Goal: Navigation & Orientation: Find specific page/section

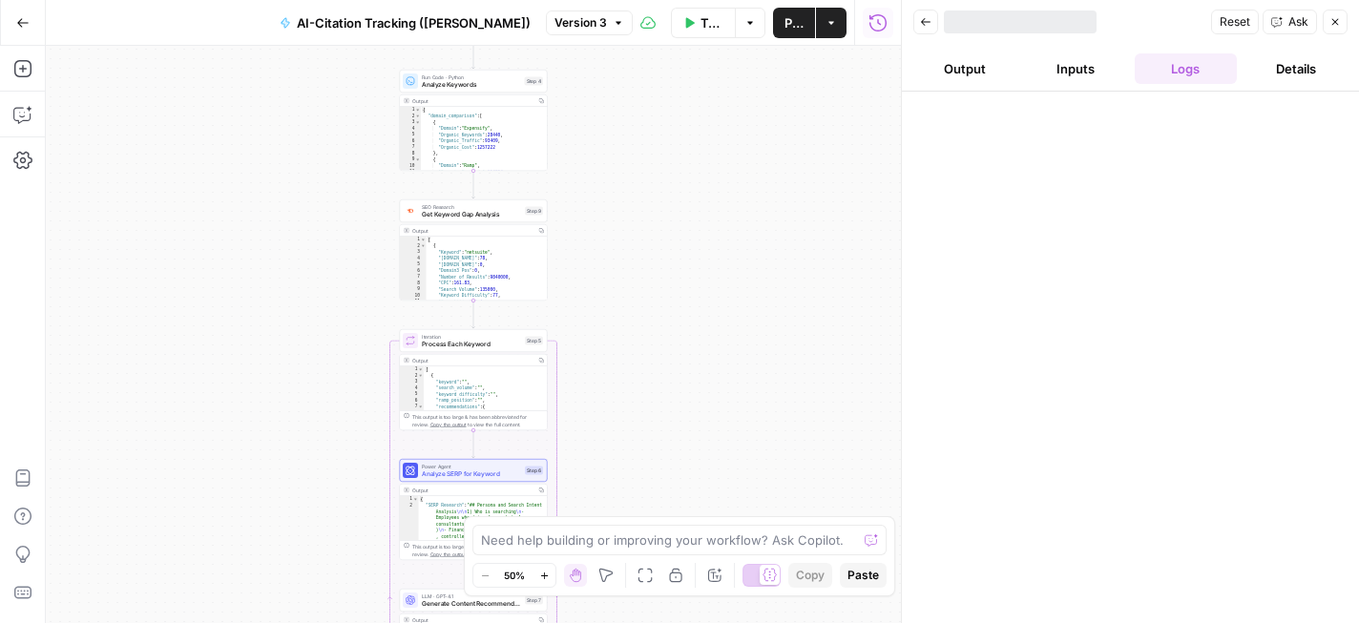
click at [25, 23] on icon "button" at bounding box center [22, 22] width 13 height 13
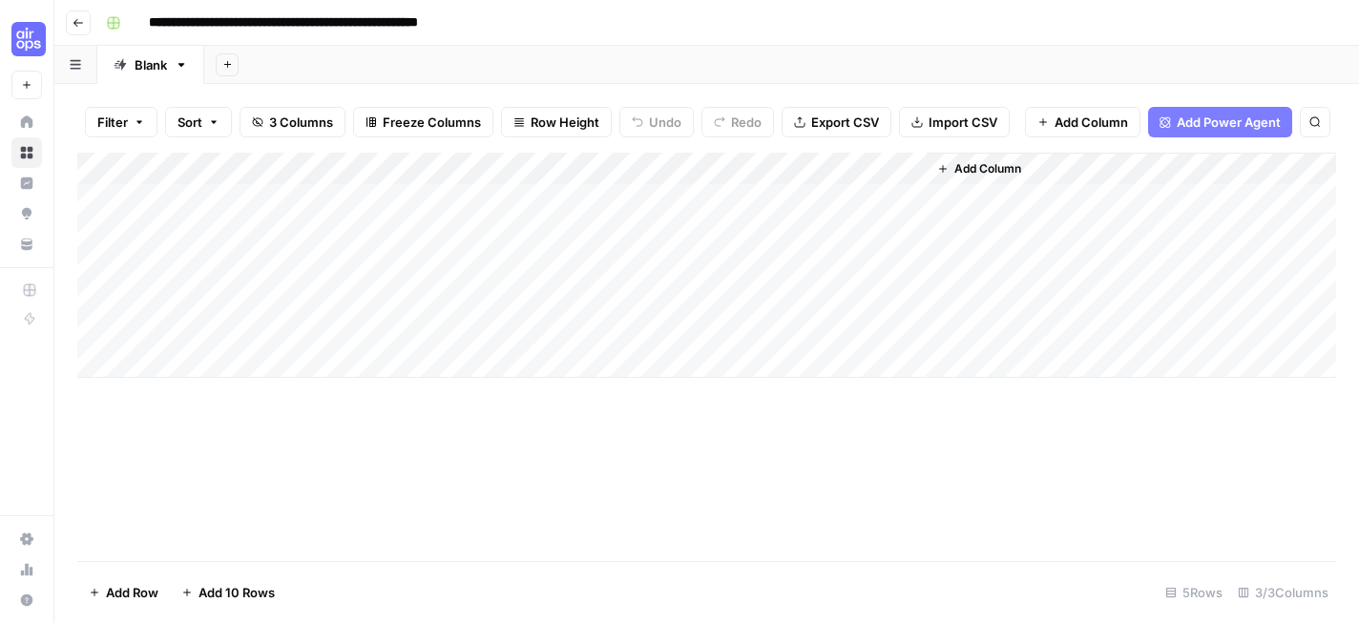
click at [78, 30] on button "Go back" at bounding box center [78, 23] width 25 height 25
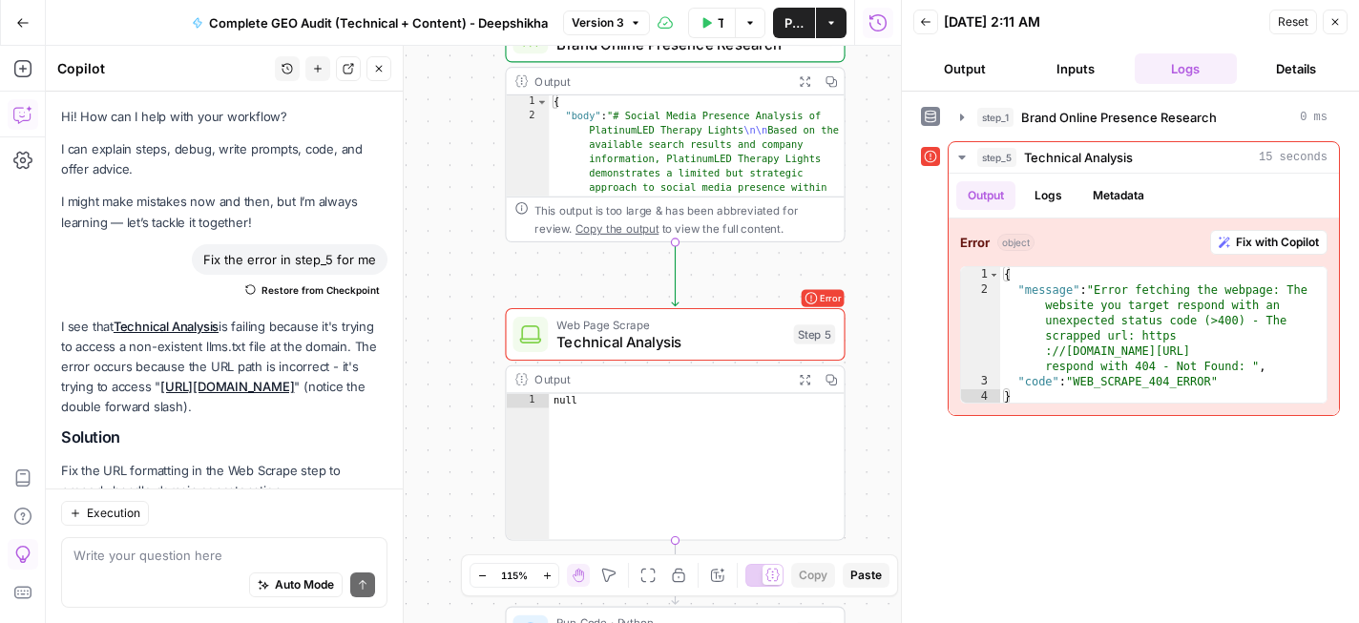
scroll to position [6232, 0]
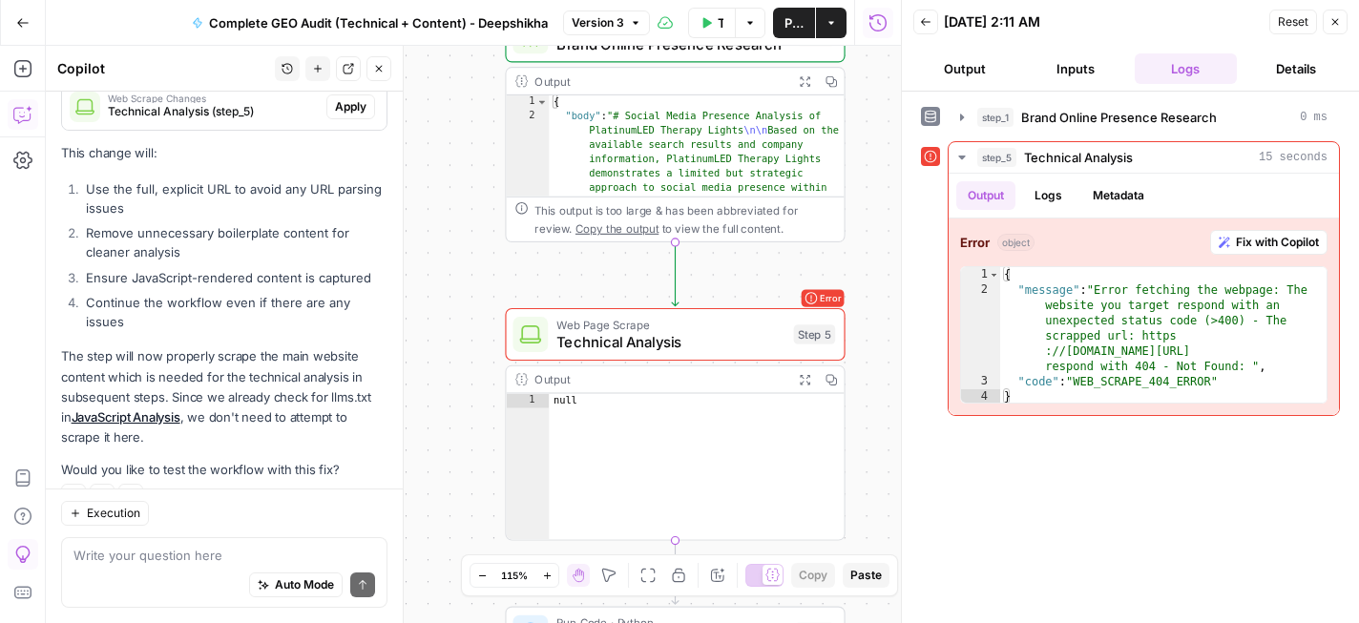
click at [1335, 17] on icon "button" at bounding box center [1335, 21] width 11 height 11
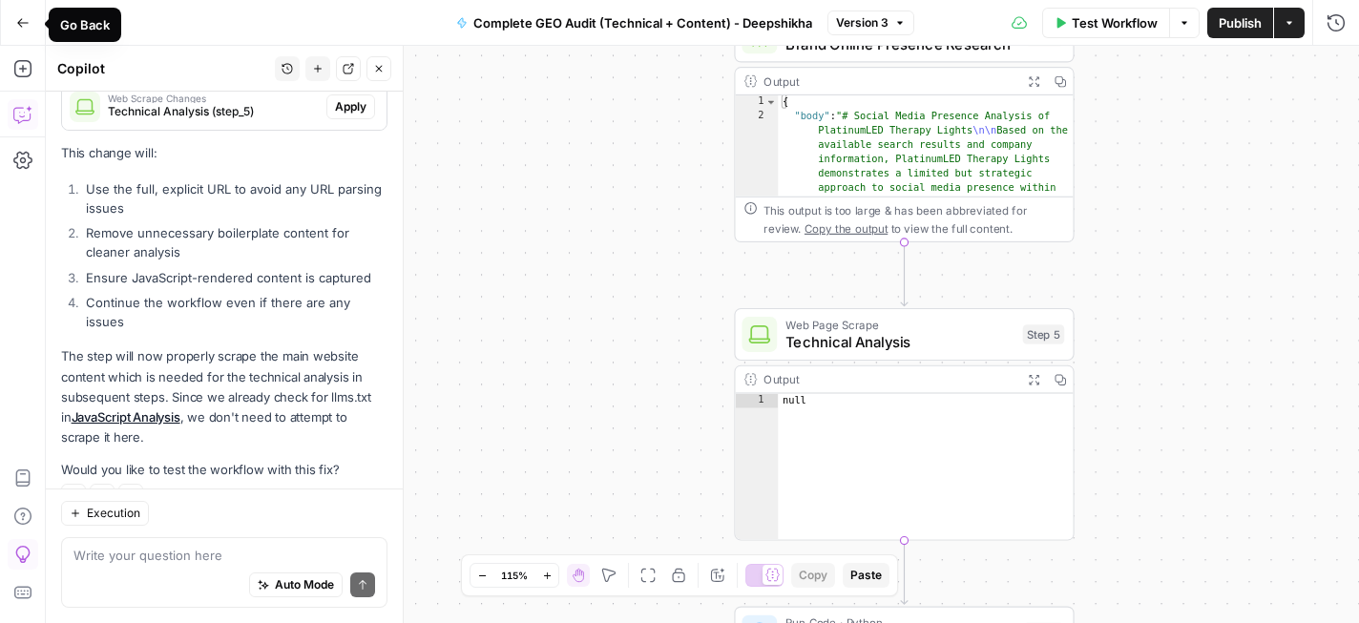
click at [21, 21] on icon "button" at bounding box center [22, 22] width 13 height 13
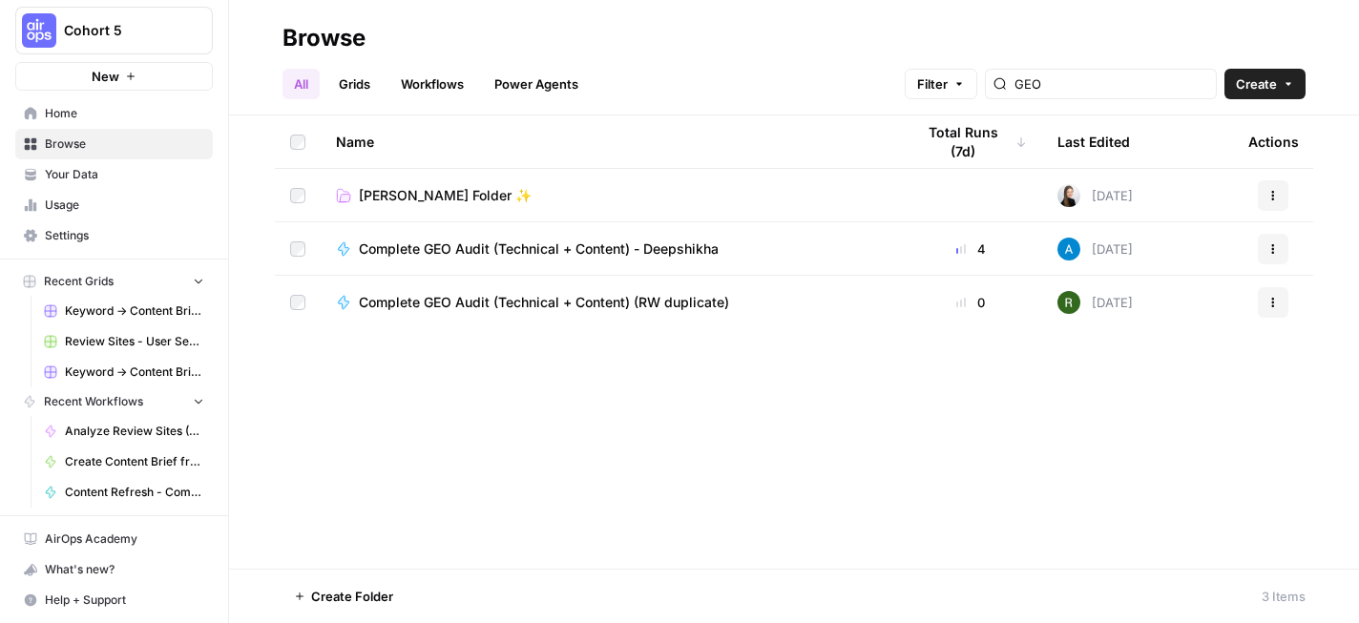
click at [114, 152] on span "Browse" at bounding box center [124, 144] width 159 height 17
click at [145, 117] on span "Home" at bounding box center [124, 113] width 159 height 17
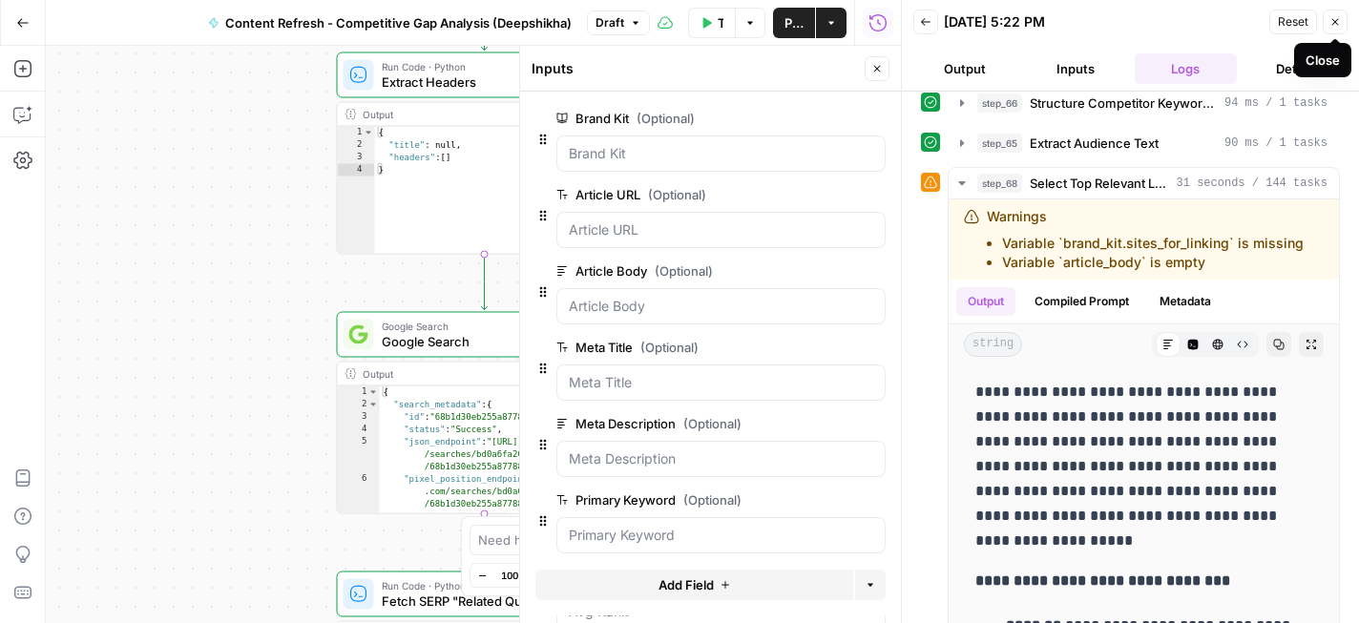
click at [1341, 21] on button "Close" at bounding box center [1335, 22] width 25 height 25
